Goal: Task Accomplishment & Management: Manage account settings

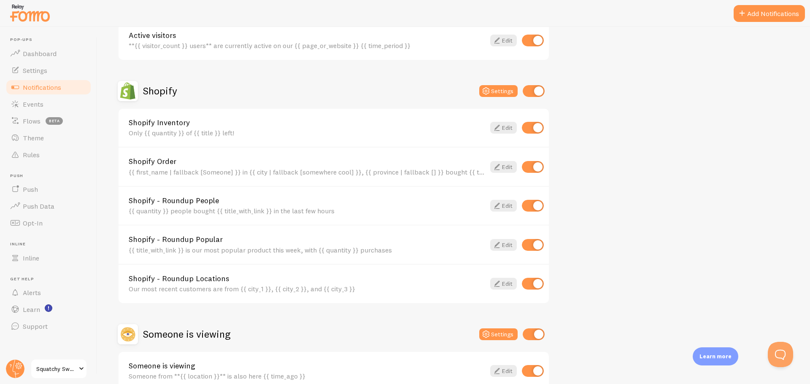
scroll to position [253, 0]
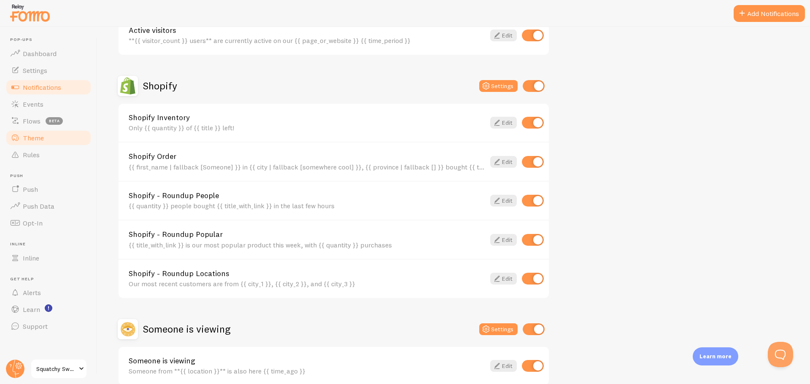
click at [50, 134] on link "Theme" at bounding box center [48, 138] width 87 height 17
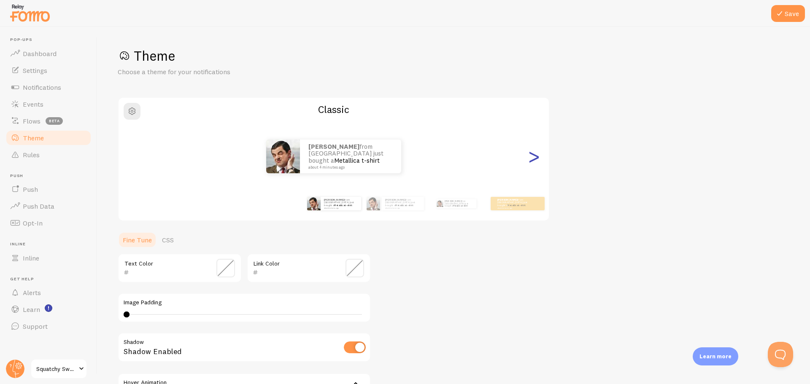
click at [539, 159] on div ">" at bounding box center [534, 156] width 10 height 61
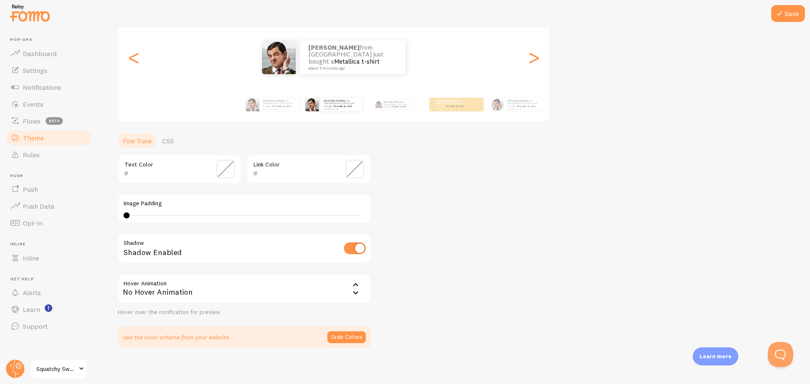
scroll to position [104, 0]
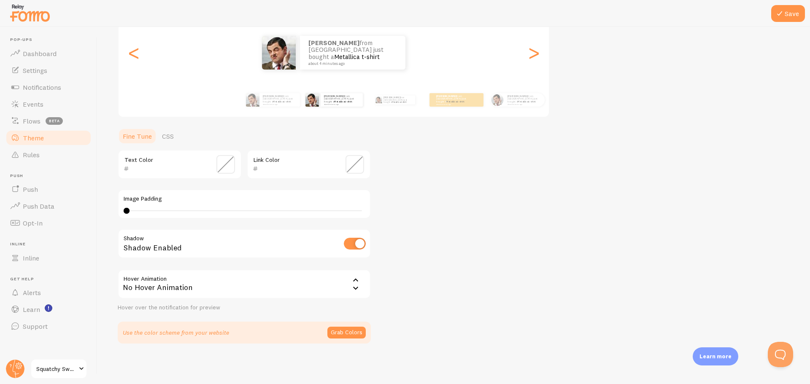
click at [263, 287] on div "No Hover Animation" at bounding box center [244, 285] width 253 height 30
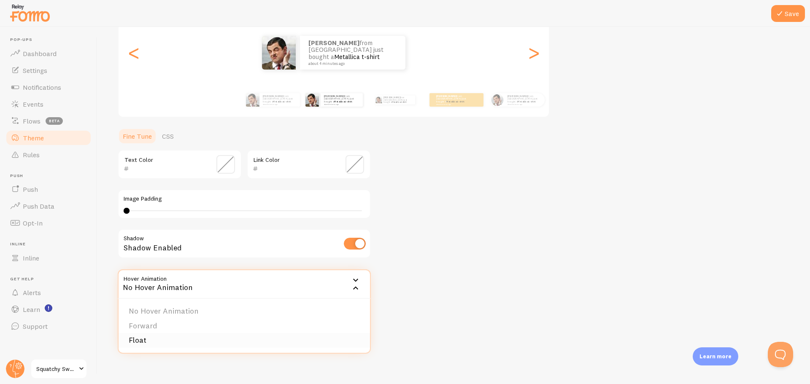
click at [142, 336] on li "Float" at bounding box center [244, 340] width 251 height 15
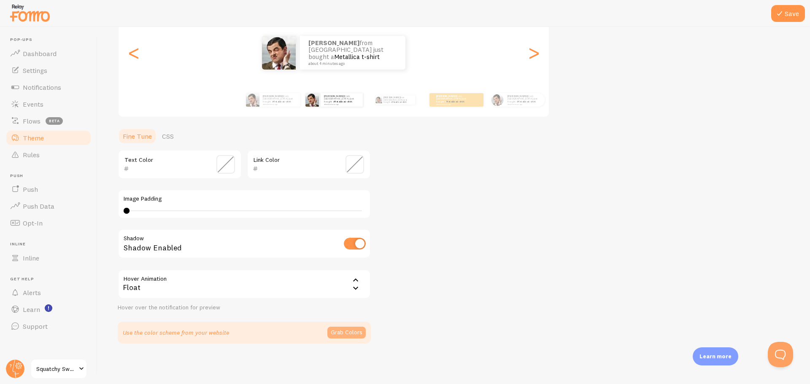
click at [338, 333] on button "Grab Colors" at bounding box center [346, 333] width 38 height 12
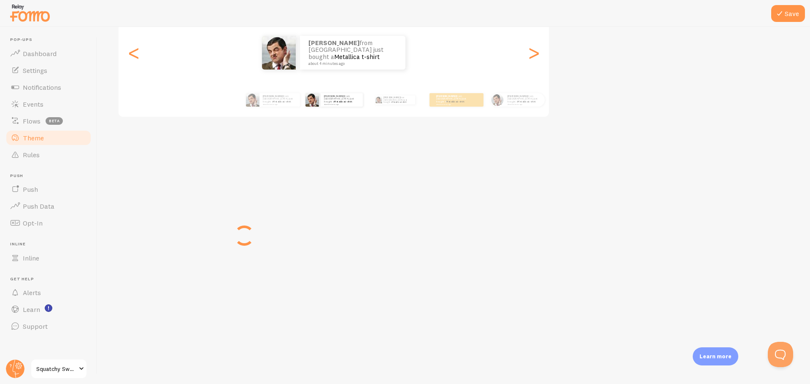
scroll to position [100, 0]
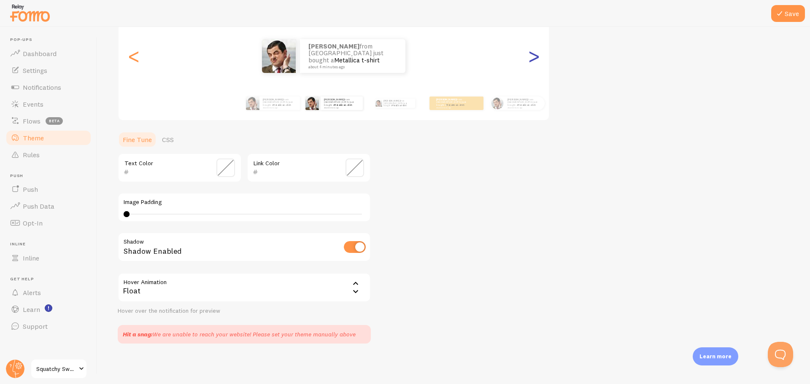
click at [532, 60] on div ">" at bounding box center [534, 56] width 10 height 61
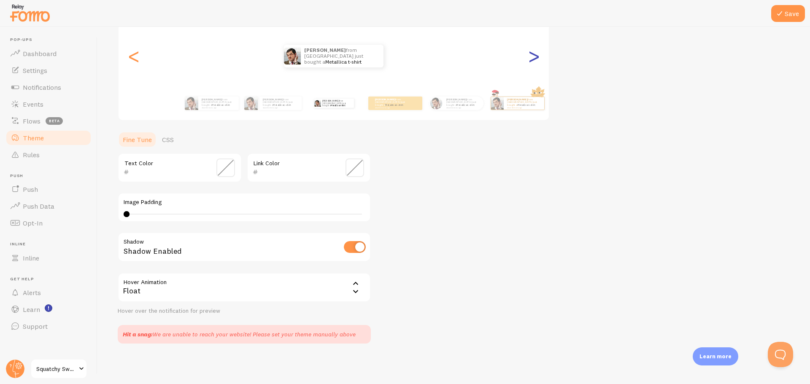
click at [532, 54] on div ">" at bounding box center [534, 56] width 10 height 61
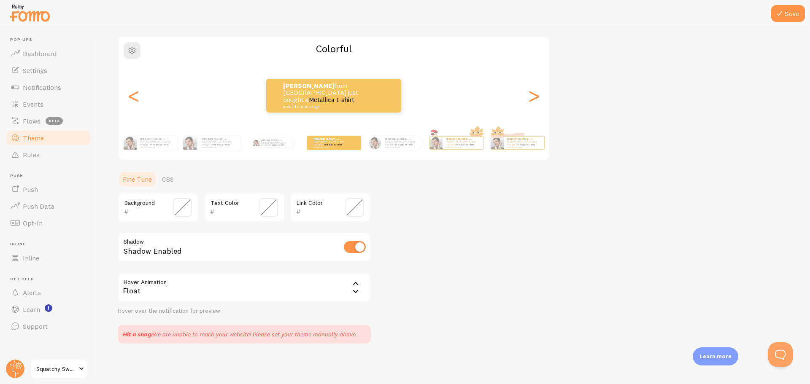
scroll to position [61, 0]
click at [538, 92] on div ">" at bounding box center [534, 95] width 10 height 61
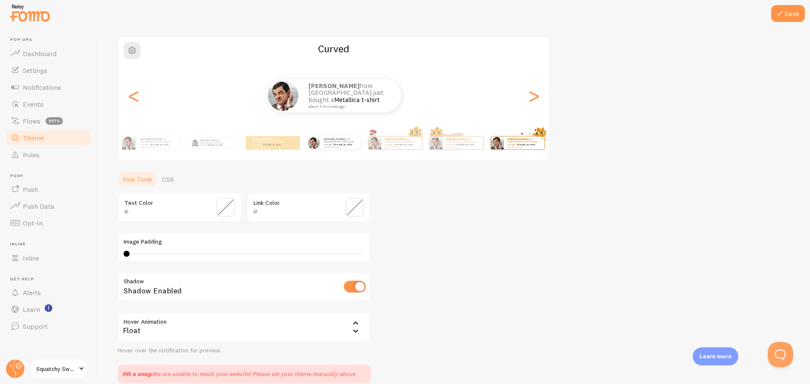
click at [530, 143] on link "Metallica t-shirt" at bounding box center [526, 144] width 18 height 3
type input "0"
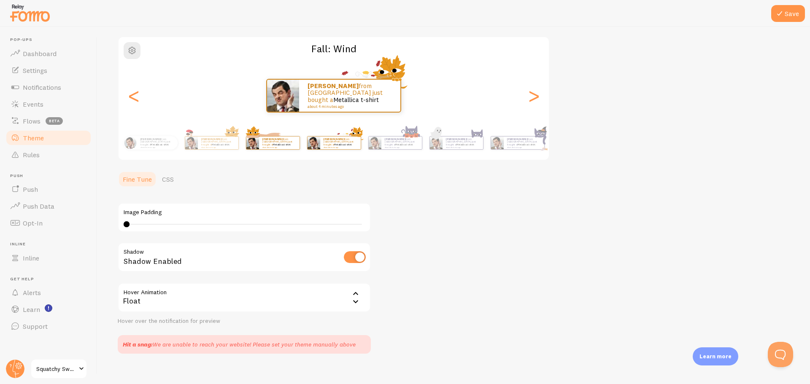
click at [284, 150] on div "[PERSON_NAME] from [GEOGRAPHIC_DATA] just bought a Metallica t-shirt about 4 mi…" at bounding box center [273, 143] width 54 height 24
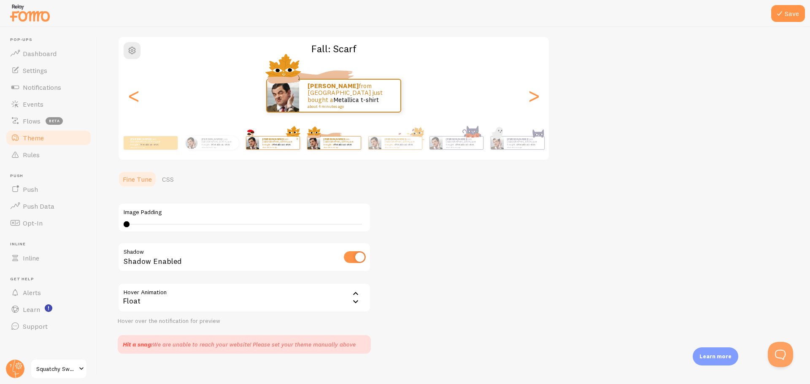
click at [286, 149] on div "[PERSON_NAME] from [GEOGRAPHIC_DATA] just bought a Metallica t-shirt about 4 mi…" at bounding box center [279, 143] width 40 height 13
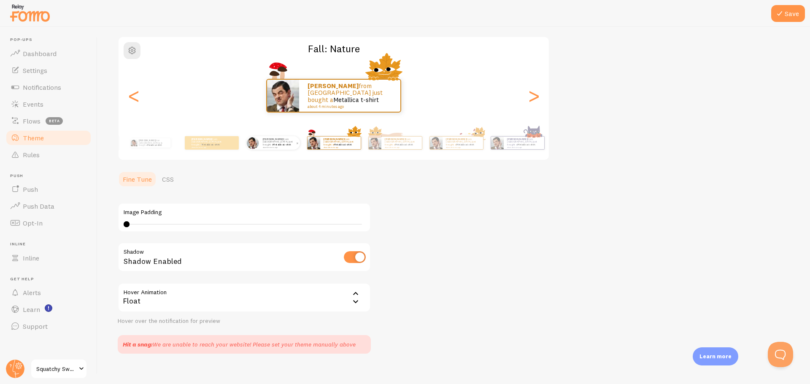
click at [260, 146] on div "[PERSON_NAME] from [GEOGRAPHIC_DATA] just bought a Metallica t-shirt about 4 mi…" at bounding box center [279, 142] width 40 height 13
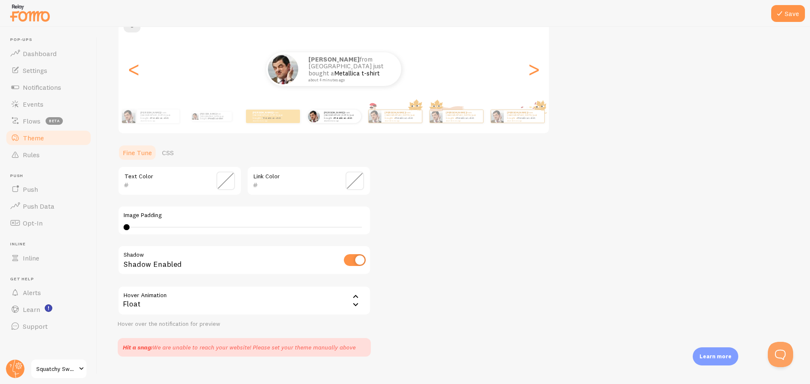
scroll to position [100, 0]
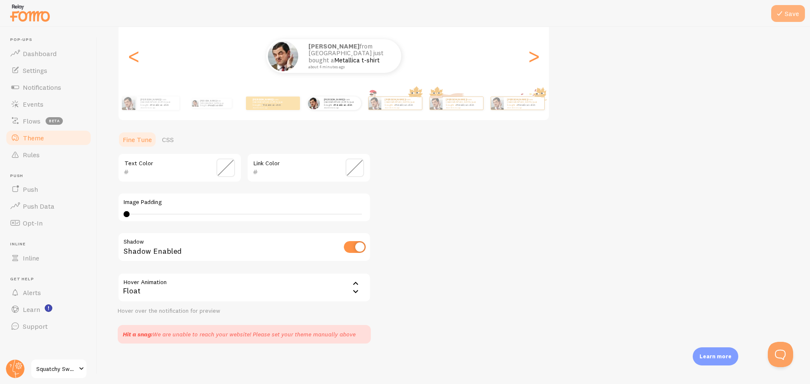
click at [791, 10] on button "Save" at bounding box center [788, 13] width 34 height 17
click at [40, 73] on span "Settings" at bounding box center [35, 70] width 24 height 8
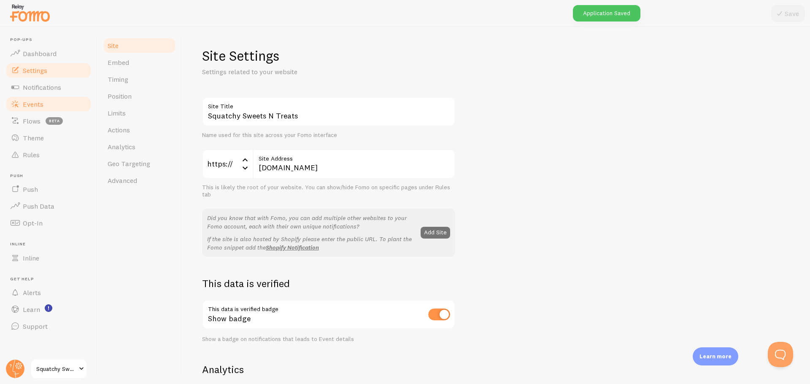
click at [40, 108] on span "Events" at bounding box center [33, 104] width 21 height 8
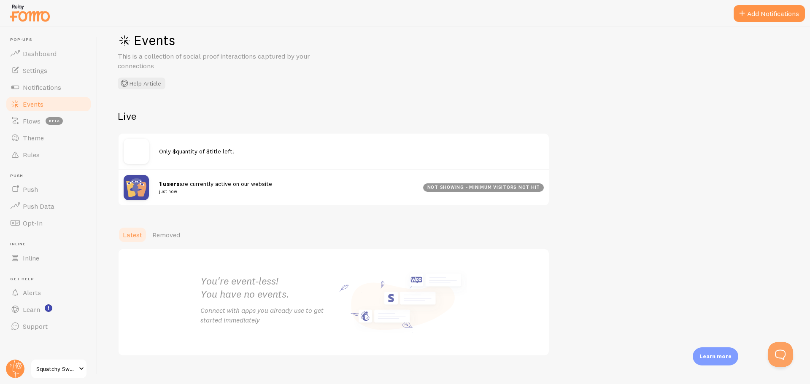
scroll to position [28, 0]
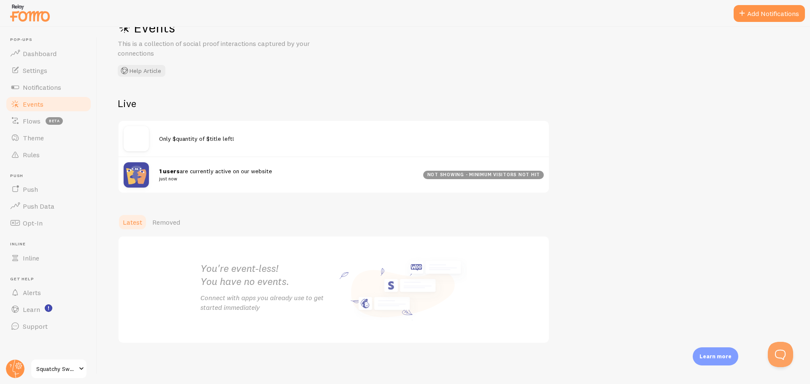
drag, startPoint x: 164, startPoint y: 138, endPoint x: 166, endPoint y: 124, distance: 13.6
drag, startPoint x: 166, startPoint y: 124, endPoint x: 189, endPoint y: 102, distance: 32.2
click at [189, 102] on h2 "Live" at bounding box center [334, 103] width 432 height 13
click at [39, 122] on span "Flows" at bounding box center [32, 121] width 18 height 8
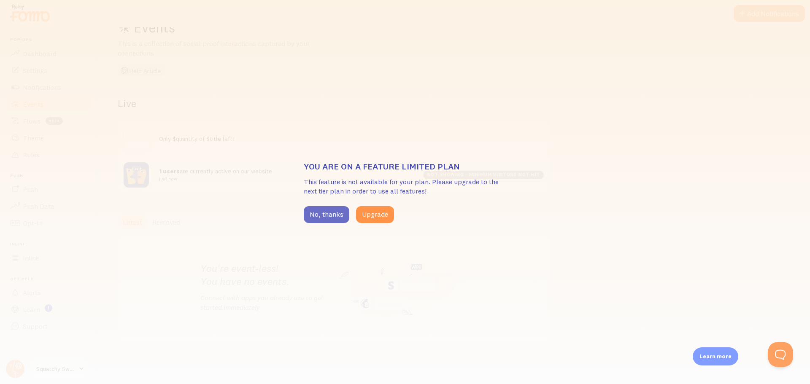
click at [321, 217] on button "No, thanks" at bounding box center [327, 214] width 46 height 17
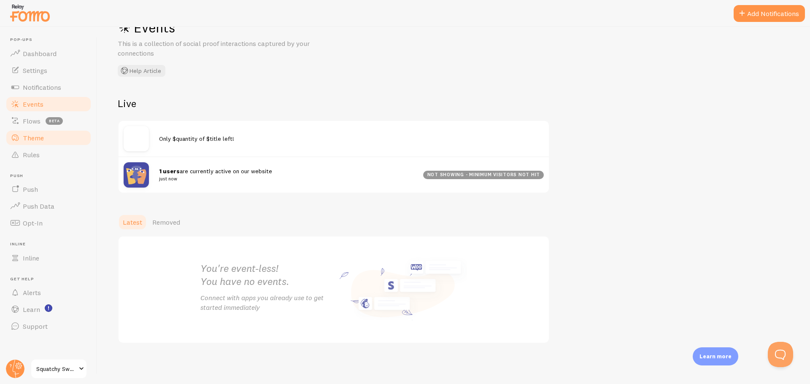
click at [33, 142] on span "Theme" at bounding box center [33, 138] width 21 height 8
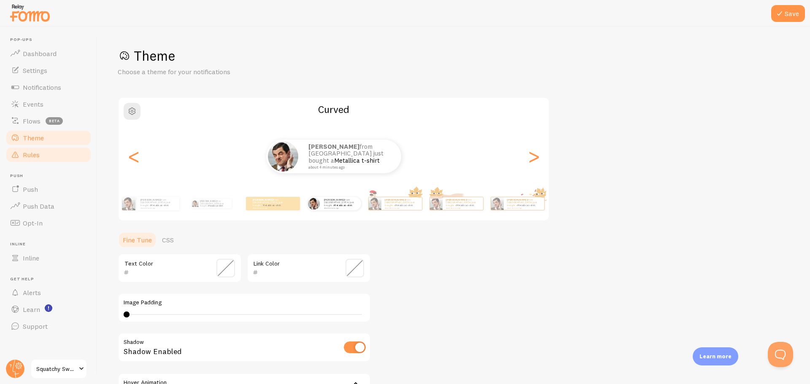
click at [35, 159] on link "Rules" at bounding box center [48, 154] width 87 height 17
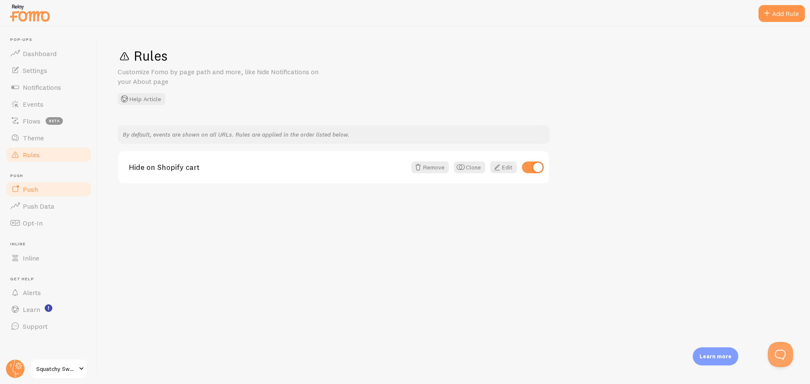
click at [39, 191] on link "Push" at bounding box center [48, 189] width 87 height 17
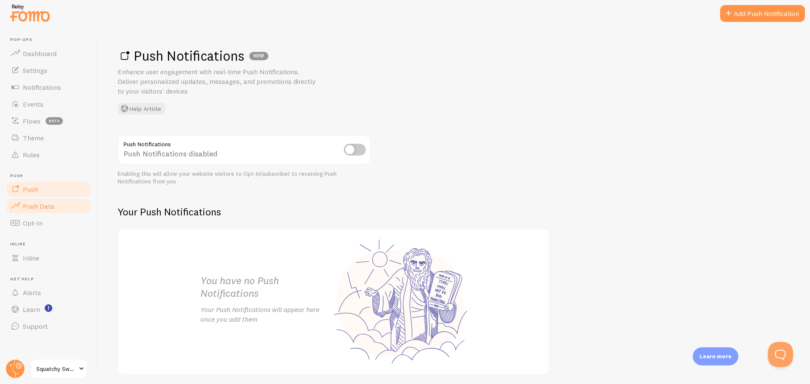
click at [44, 210] on span "Push Data" at bounding box center [39, 206] width 32 height 8
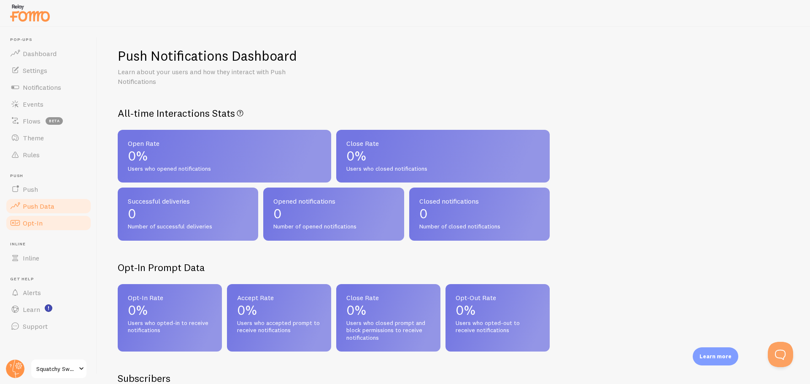
click at [50, 228] on link "Opt-In" at bounding box center [48, 223] width 87 height 17
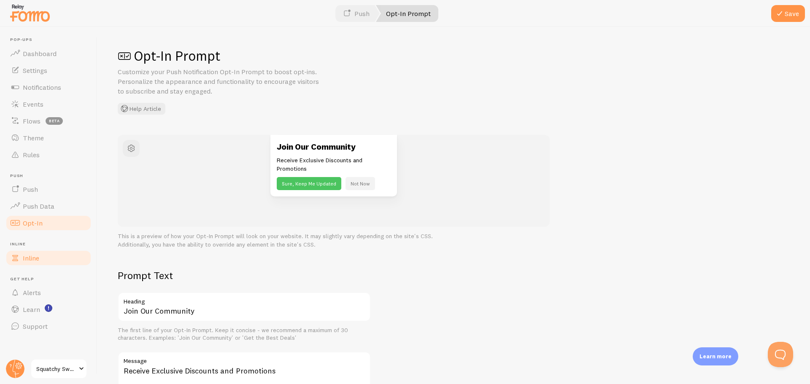
click at [50, 259] on link "Inline" at bounding box center [48, 258] width 87 height 17
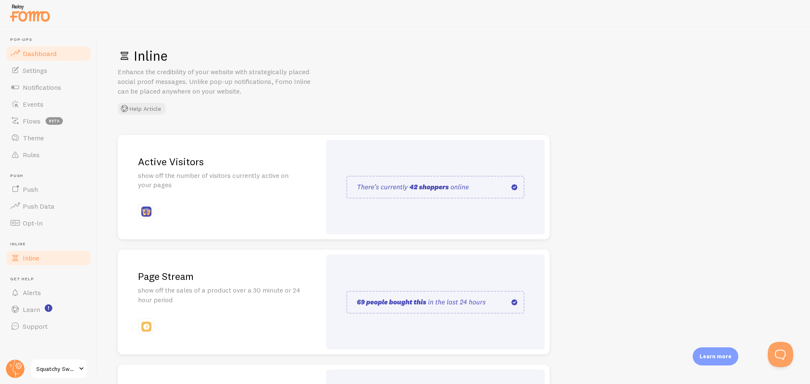
click at [31, 49] on span "Dashboard" at bounding box center [40, 53] width 34 height 8
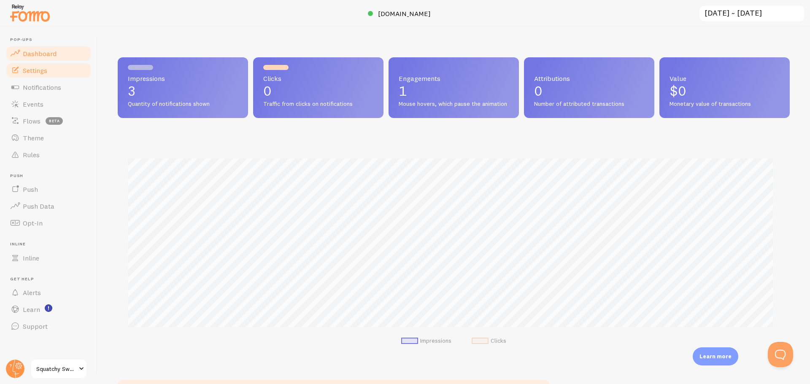
click at [37, 76] on link "Settings" at bounding box center [48, 70] width 87 height 17
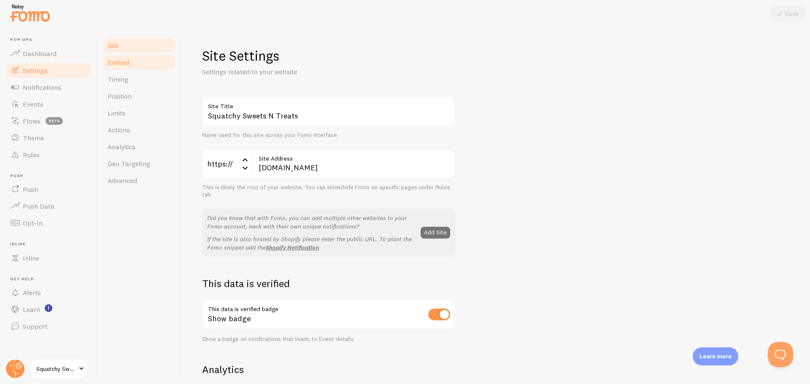
click at [114, 62] on span "Embed" at bounding box center [119, 62] width 22 height 8
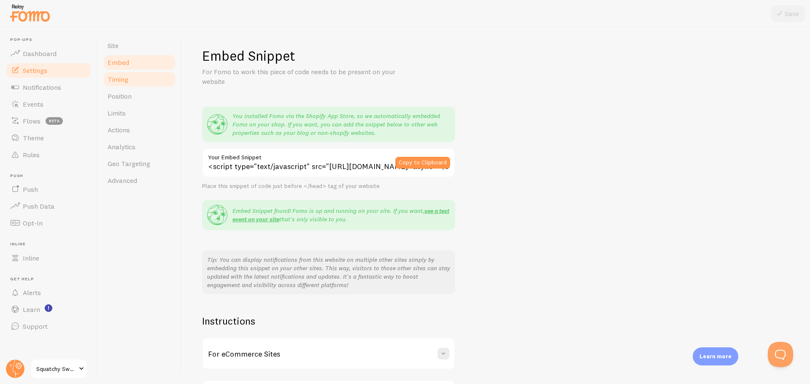
click at [113, 76] on span "Timing" at bounding box center [118, 79] width 21 height 8
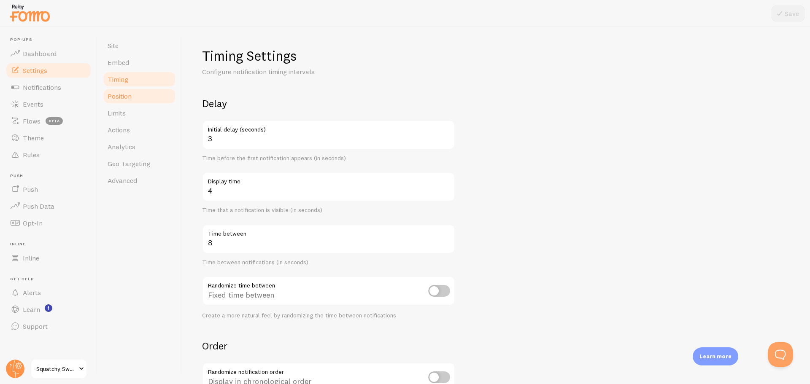
click at [122, 97] on span "Position" at bounding box center [120, 96] width 24 height 8
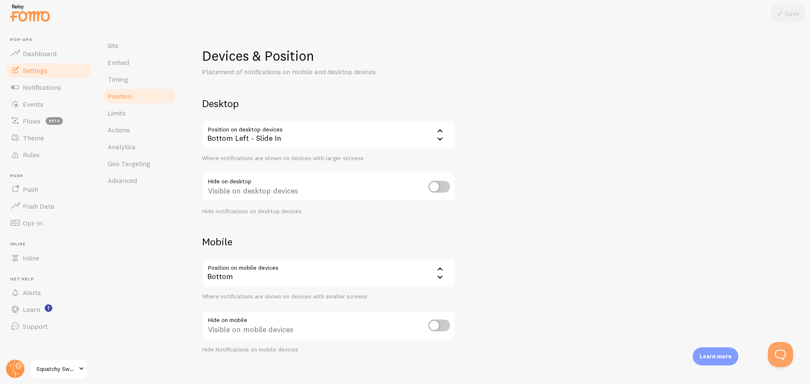
click at [435, 188] on input "checkbox" at bounding box center [439, 187] width 22 height 12
checkbox input "false"
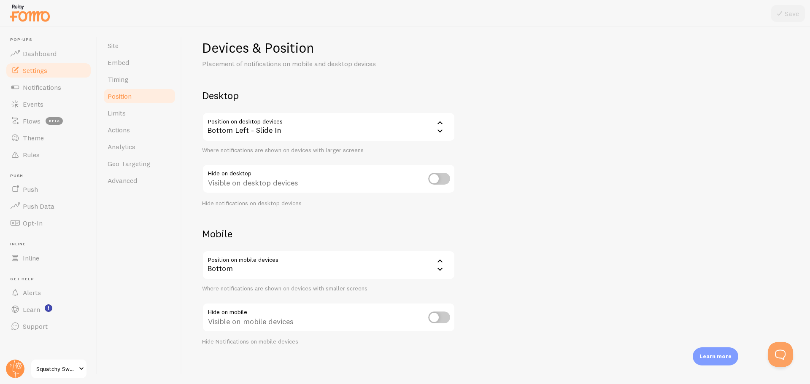
scroll to position [10, 0]
click at [137, 116] on link "Limits" at bounding box center [140, 113] width 74 height 17
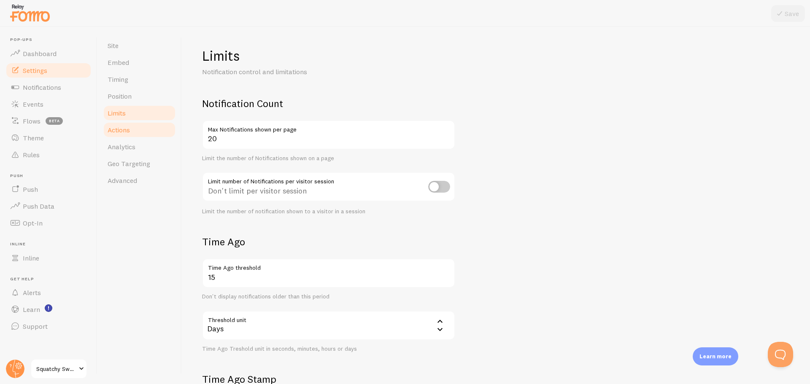
click at [138, 128] on link "Actions" at bounding box center [140, 129] width 74 height 17
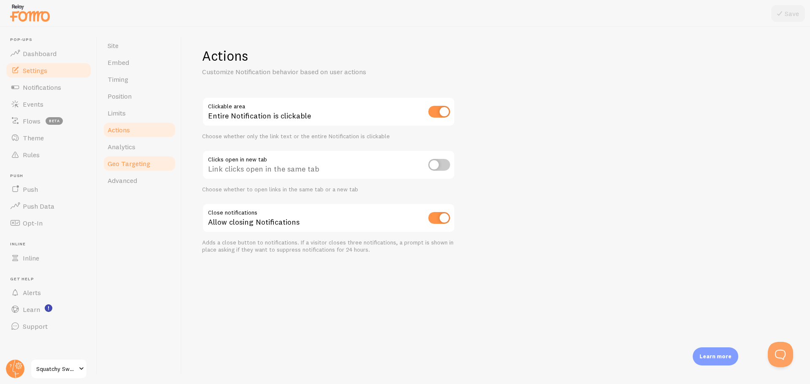
drag, startPoint x: 135, startPoint y: 146, endPoint x: 137, endPoint y: 157, distance: 10.2
click at [135, 147] on span "Analytics" at bounding box center [122, 147] width 28 height 8
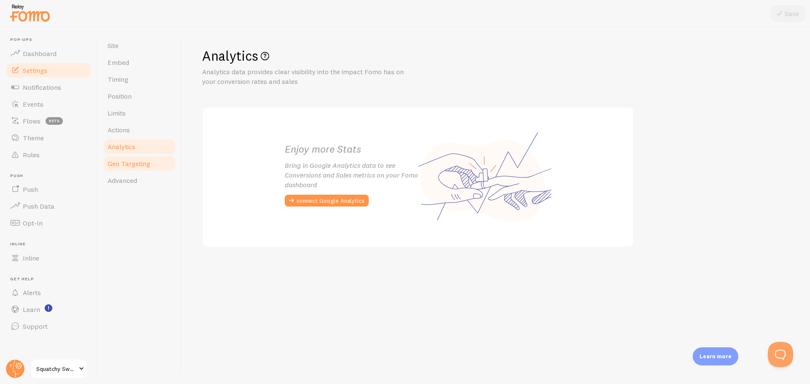
click at [137, 161] on span "Geo Targeting" at bounding box center [129, 163] width 43 height 8
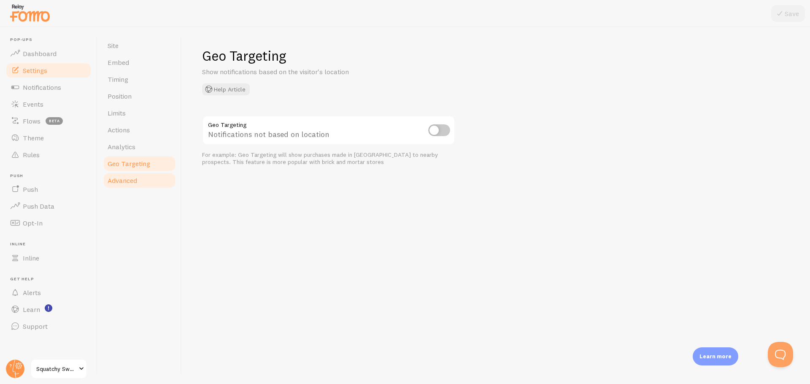
click at [141, 178] on link "Advanced" at bounding box center [140, 180] width 74 height 17
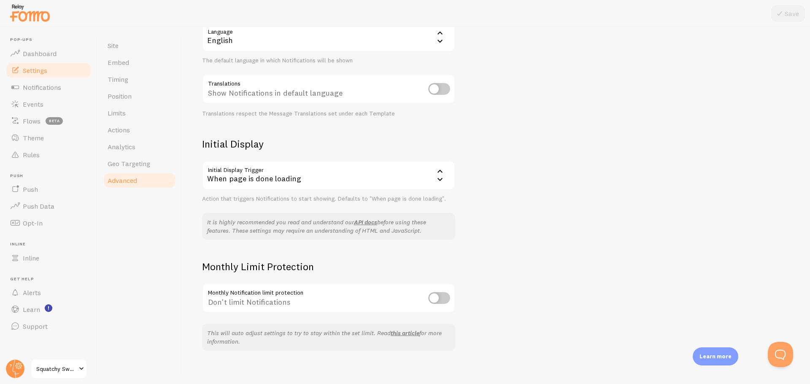
scroll to position [105, 0]
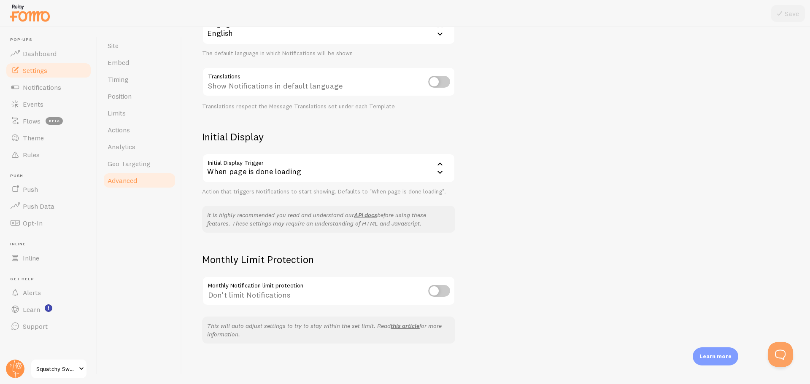
click at [439, 292] on input "checkbox" at bounding box center [439, 291] width 22 height 12
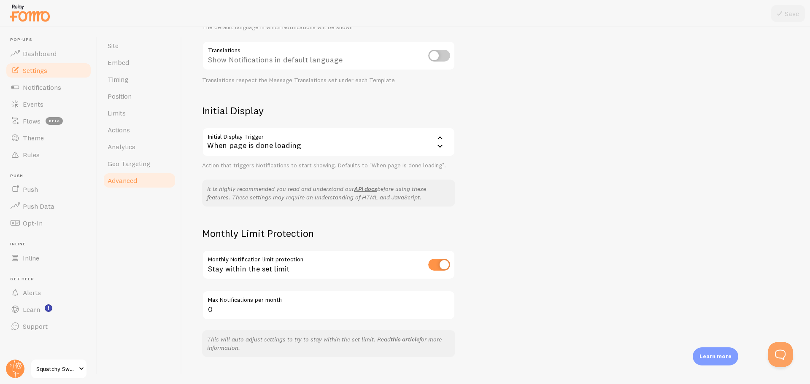
scroll to position [145, 0]
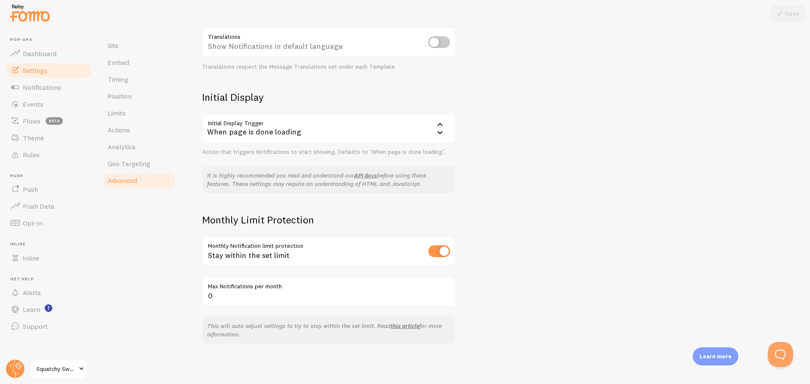
click at [447, 253] on input "checkbox" at bounding box center [439, 252] width 22 height 12
checkbox input "false"
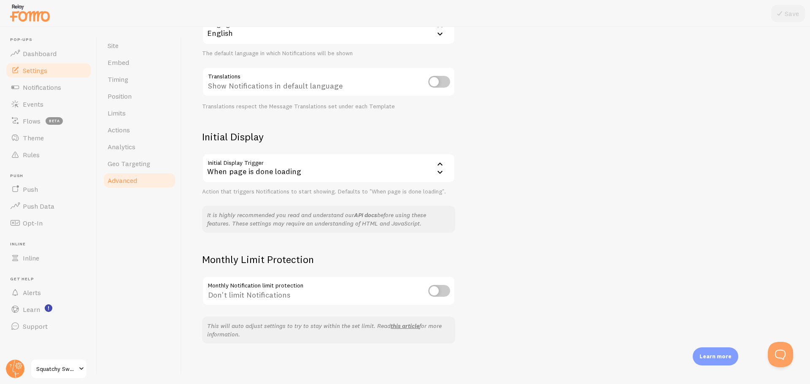
click at [364, 215] on link "API docs" at bounding box center [365, 215] width 23 height 8
click at [341, 169] on div "When page is done loading" at bounding box center [328, 169] width 253 height 30
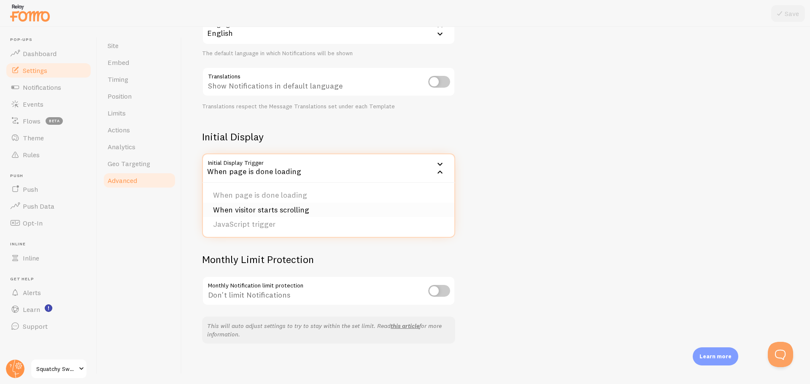
click at [298, 208] on li "When visitor starts scrolling" at bounding box center [328, 210] width 251 height 15
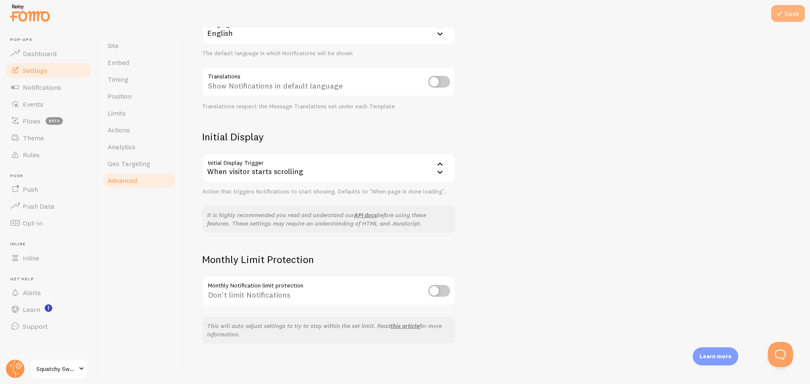
click at [800, 7] on button "Save" at bounding box center [788, 13] width 34 height 17
click at [65, 370] on span "Squatchy Sweets N Treats" at bounding box center [56, 369] width 40 height 10
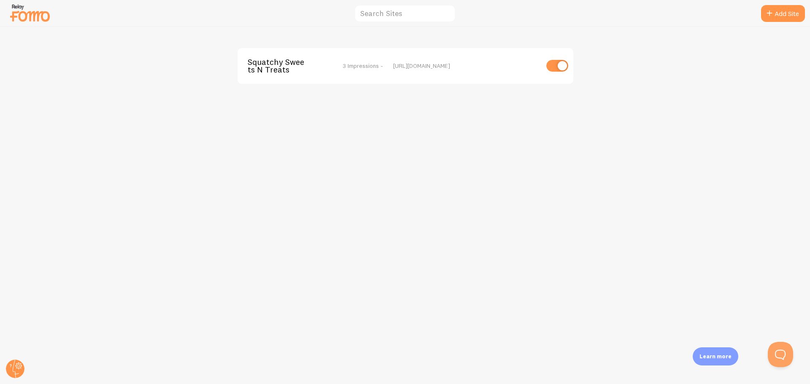
click at [22, 12] on img at bounding box center [30, 13] width 42 height 22
click at [17, 372] on circle at bounding box center [15, 369] width 19 height 19
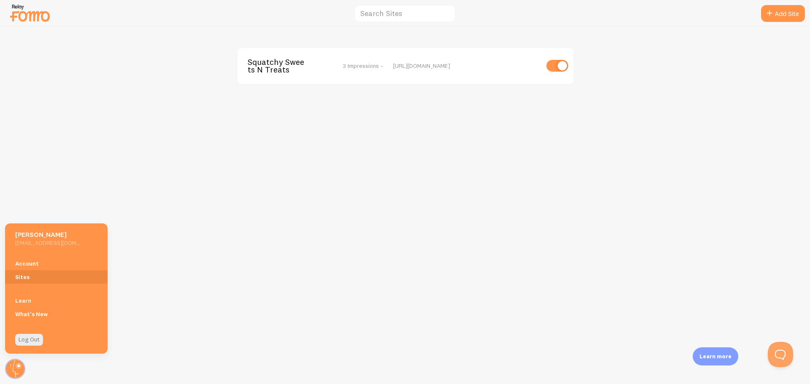
click at [565, 254] on div "Squatchy Sweets N Treats 3 Impressions - [URL][DOMAIN_NAME]" at bounding box center [405, 205] width 810 height 357
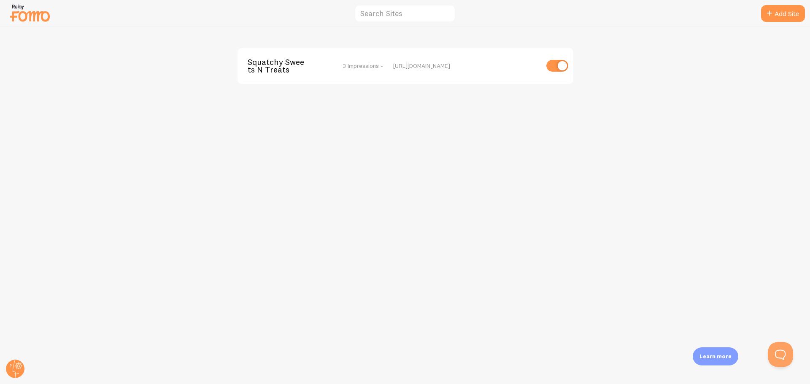
click at [21, 5] on img at bounding box center [30, 13] width 42 height 22
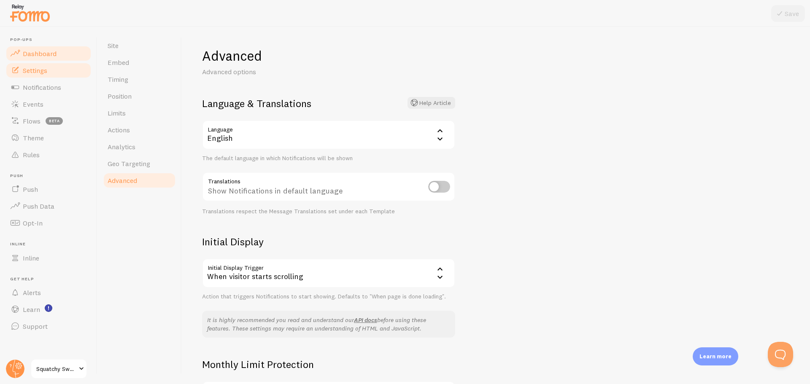
click at [41, 53] on span "Dashboard" at bounding box center [40, 53] width 34 height 8
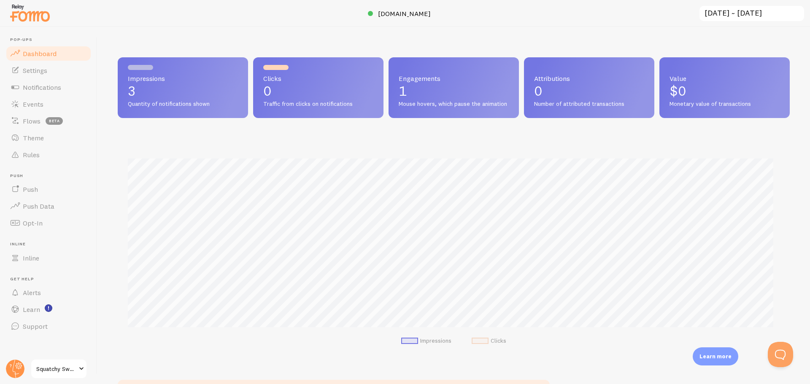
scroll to position [221, 666]
click at [280, 67] on div at bounding box center [275, 67] width 25 height 5
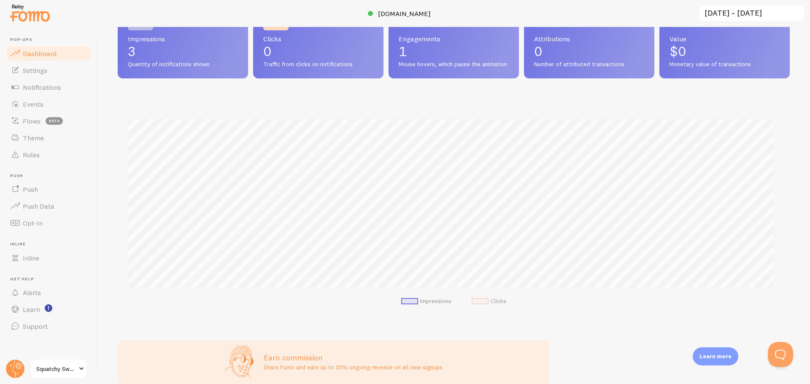
scroll to position [88, 0]
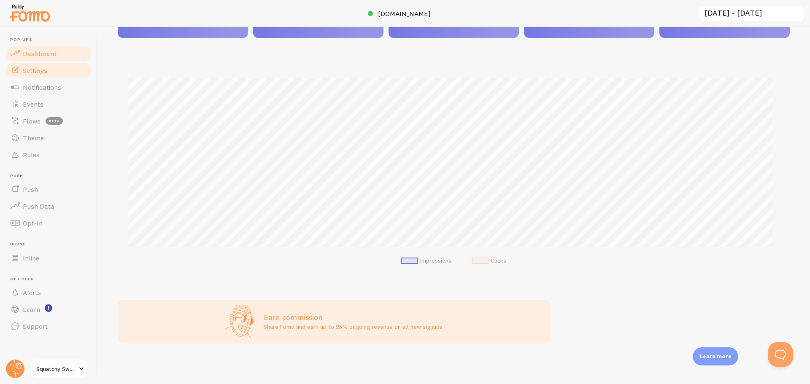
click at [21, 75] on link "Settings" at bounding box center [48, 70] width 87 height 17
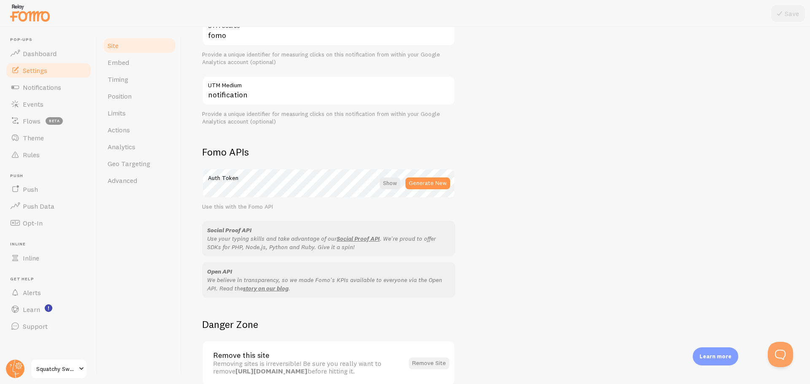
scroll to position [412, 0]
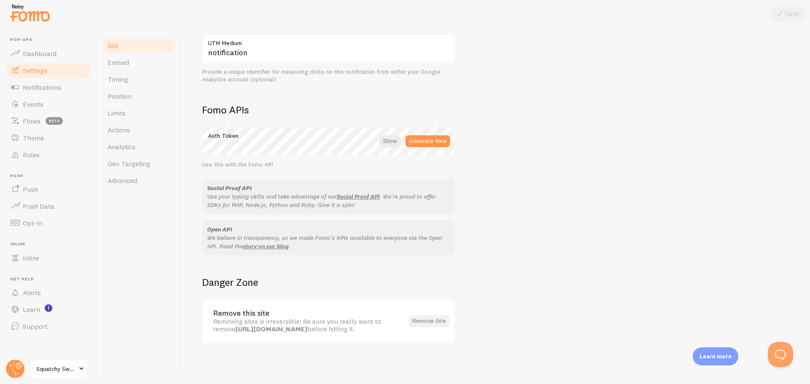
click at [432, 324] on button "Remove Site" at bounding box center [429, 322] width 40 height 12
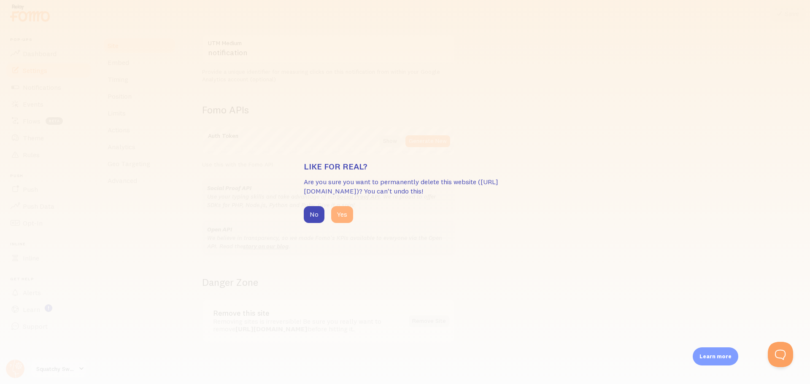
click at [341, 215] on button "Yes" at bounding box center [342, 214] width 22 height 17
